Goal: Obtain resource: Download file/media

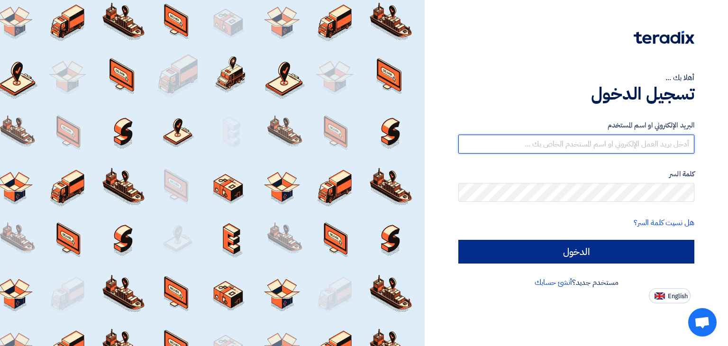
type input "[EMAIL_ADDRESS][DOMAIN_NAME]"
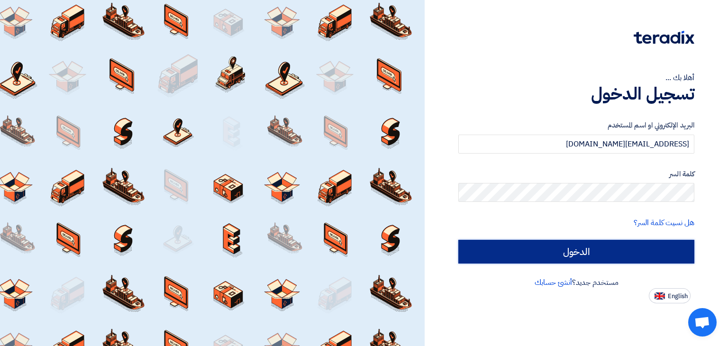
click at [565, 260] on input "الدخول" at bounding box center [576, 252] width 236 height 24
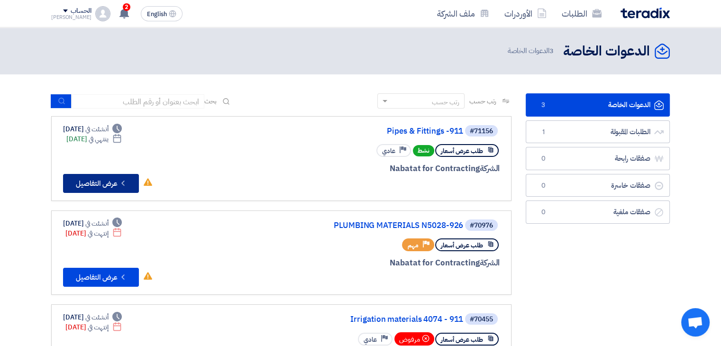
click at [106, 184] on button "Check details عرض التفاصيل" at bounding box center [101, 183] width 76 height 19
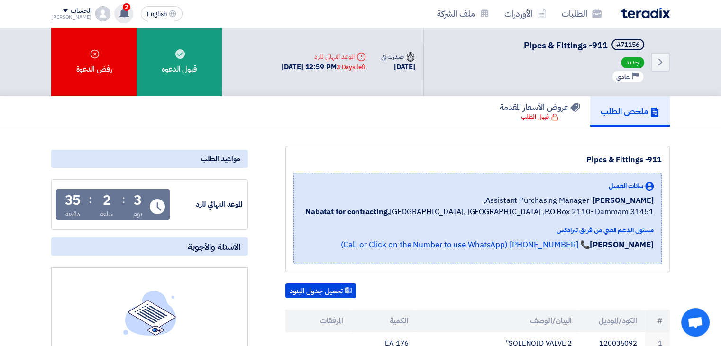
click at [119, 12] on use at bounding box center [123, 13] width 9 height 10
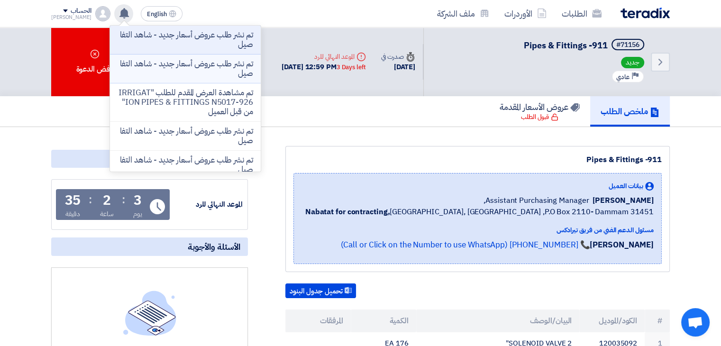
click at [149, 64] on p "تم نشر طلب عروض أسعار جديد - شاهد التفاصيل" at bounding box center [186, 68] width 136 height 19
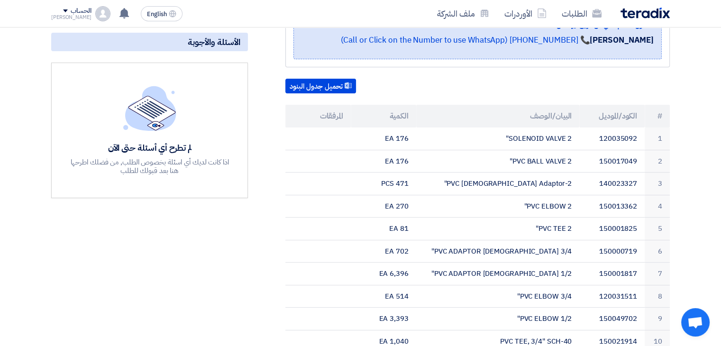
scroll to position [190, 0]
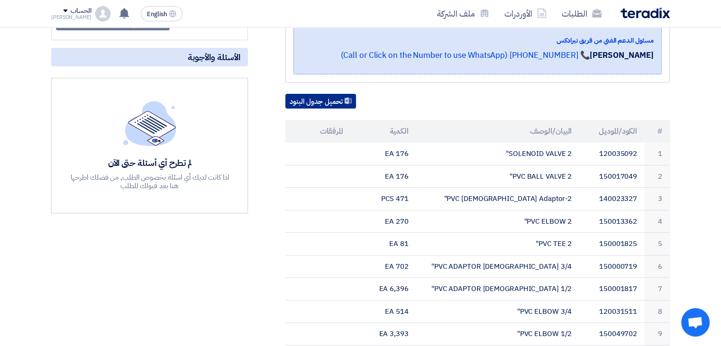
click at [324, 100] on button "تحميل جدول البنود" at bounding box center [320, 101] width 71 height 15
